Goal: Information Seeking & Learning: Learn about a topic

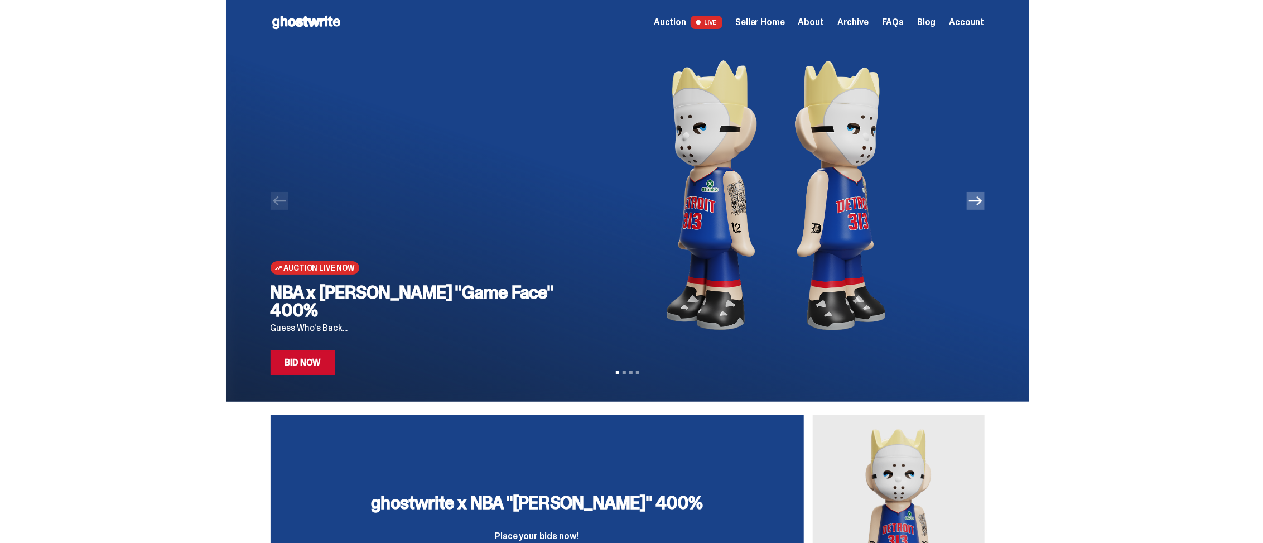
click at [328, 355] on link "Bid Now" at bounding box center [303, 362] width 65 height 25
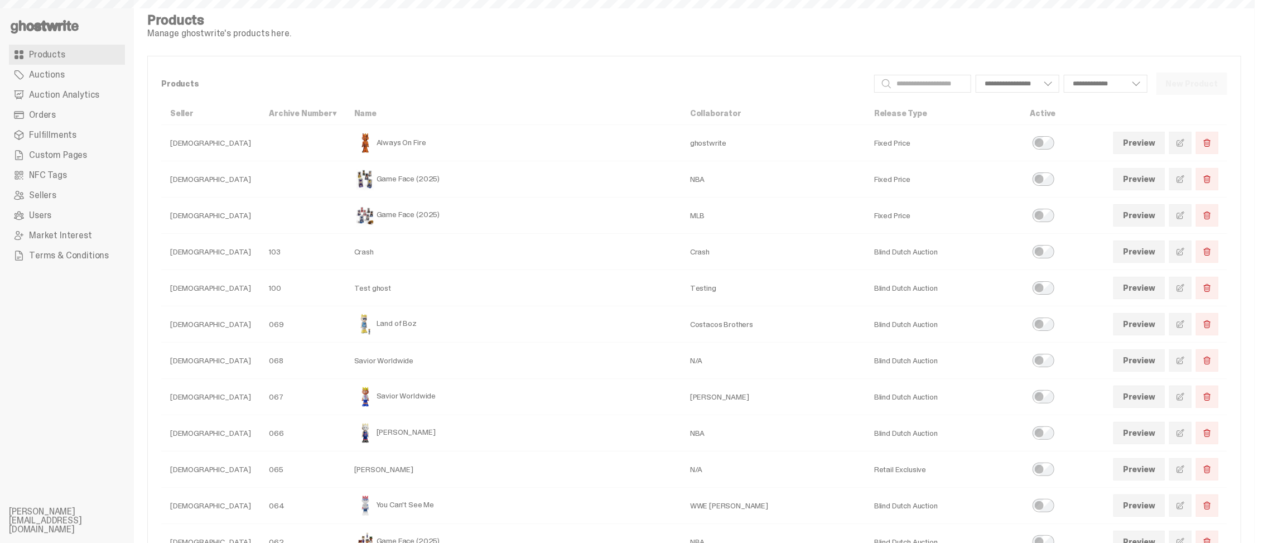
select select
click at [78, 96] on span "Auction Analytics" at bounding box center [64, 94] width 70 height 9
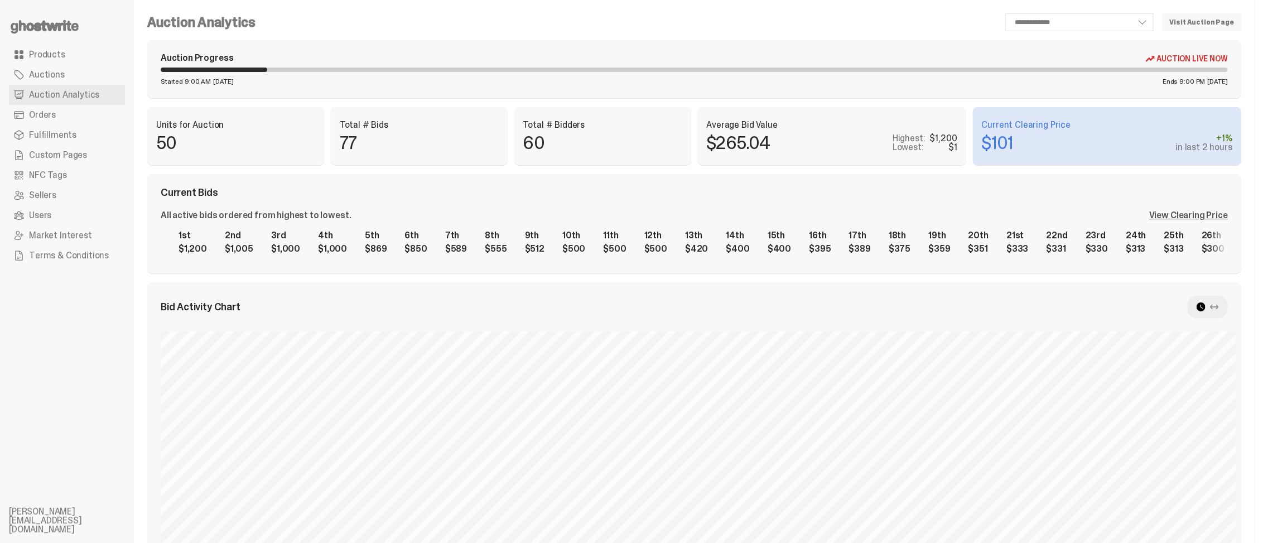
click at [1195, 214] on div "View Clearing Price" at bounding box center [1188, 215] width 79 height 9
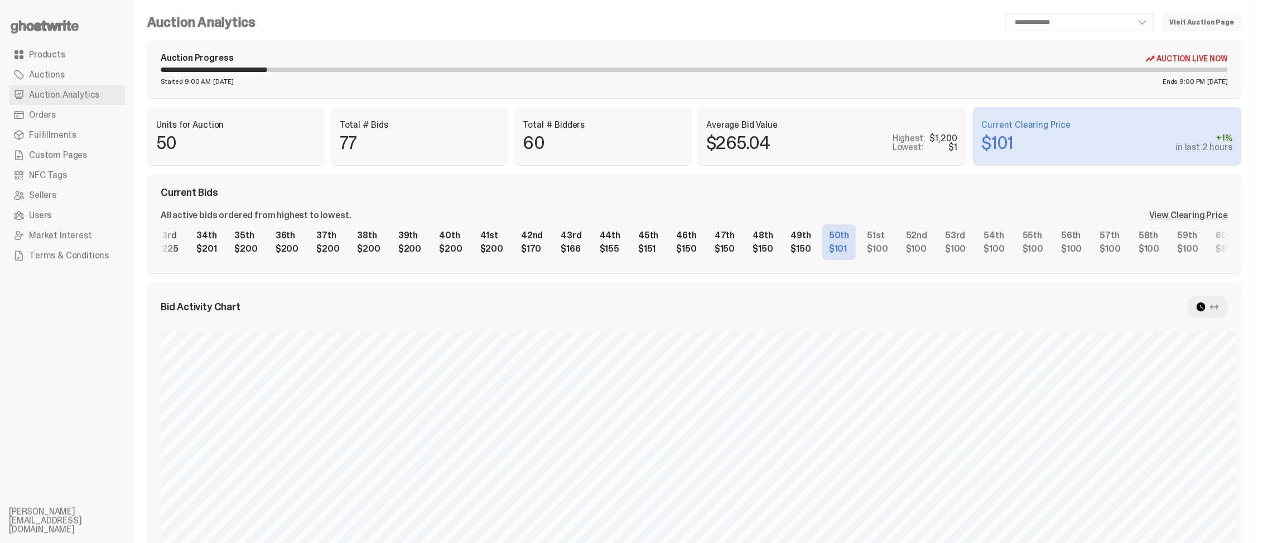
scroll to position [0, 1228]
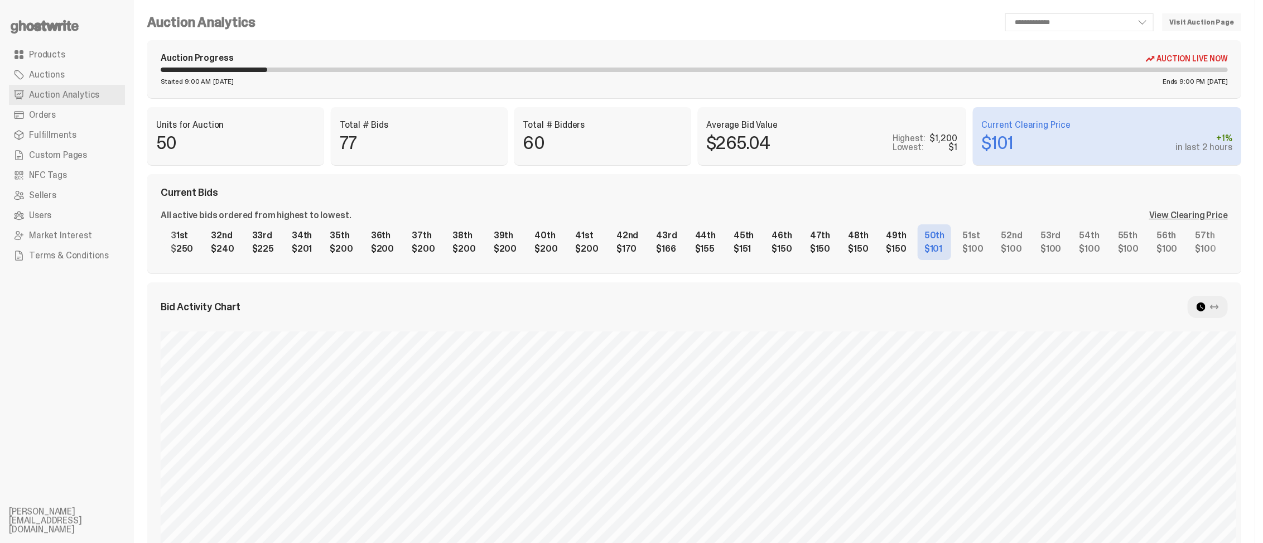
click at [874, 238] on div "1st $1,200 2nd $1,005 3rd $1,000 4th $1,000 5th $869 6th $850 7th $589 8th $555…" at bounding box center [694, 242] width 1067 height 36
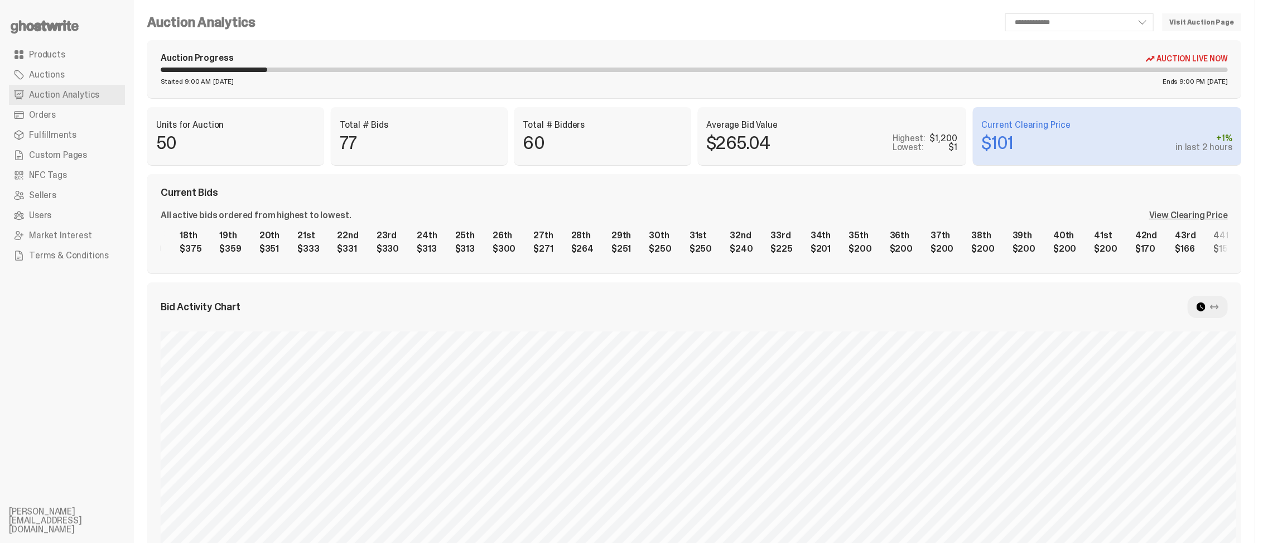
click at [1046, 241] on div "1st $1,200 2nd $1,005 3rd $1,000 4th $1,000 5th $869 6th $850 7th $589 8th $555…" at bounding box center [694, 242] width 1067 height 36
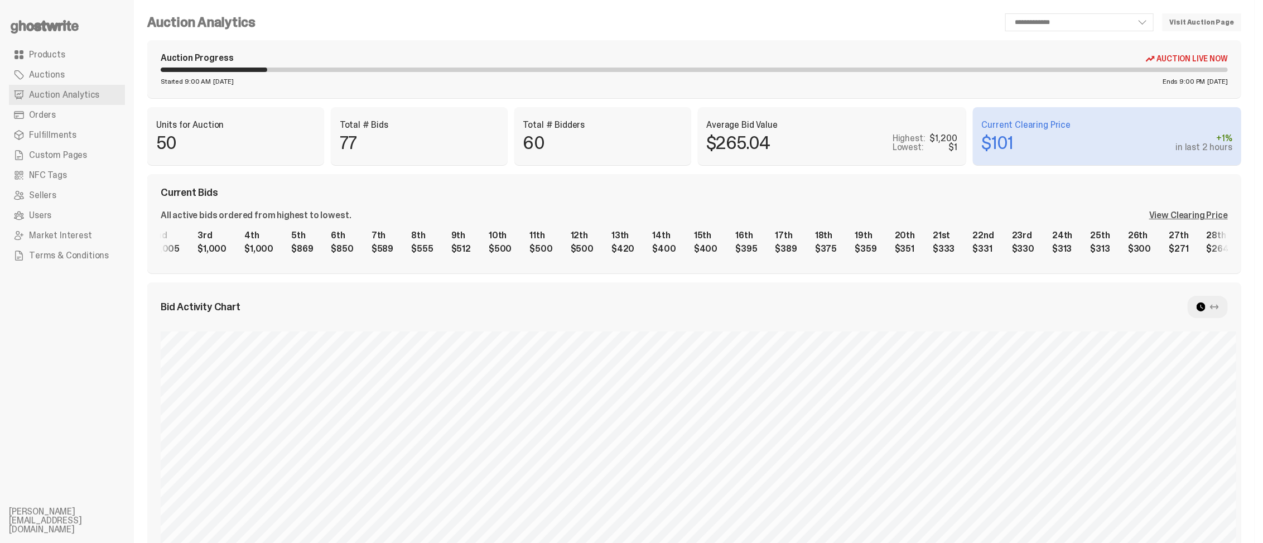
scroll to position [0, 73]
click at [983, 236] on div "1st $1,200 2nd $1,005 3rd $1,000 4th $1,000 5th $869 6th $850 7th $589 8th $555…" at bounding box center [694, 242] width 1067 height 36
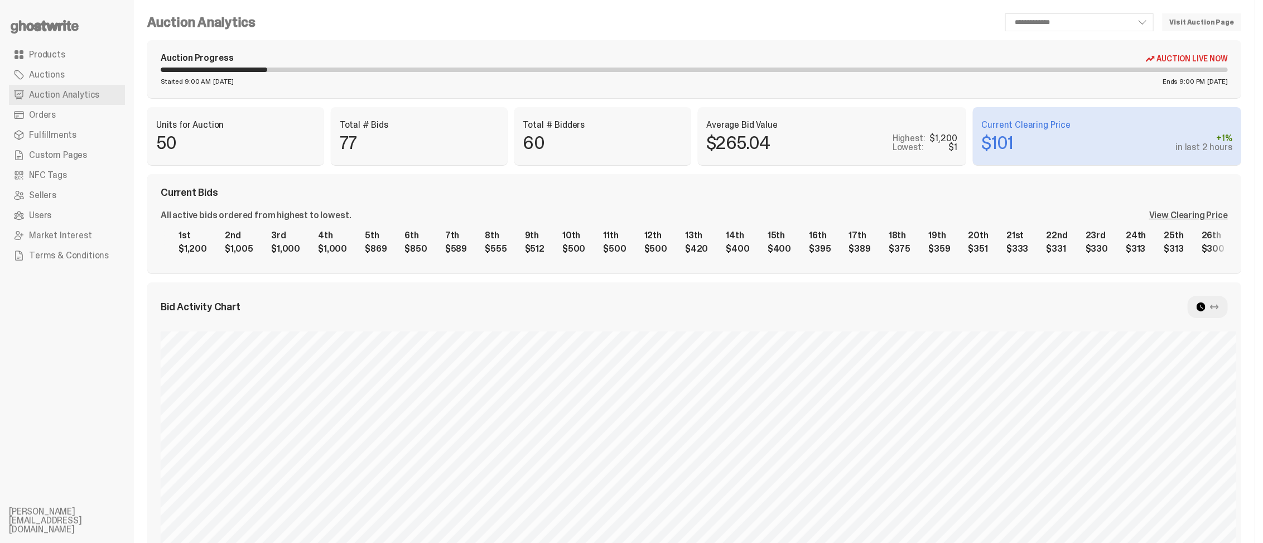
click at [959, 253] on div "1st $1,200 2nd $1,005 3rd $1,000 4th $1,000 5th $869 6th $850 7th $589 8th $555…" at bounding box center [694, 242] width 1067 height 36
select select "**"
